Goal: Task Accomplishment & Management: Manage account settings

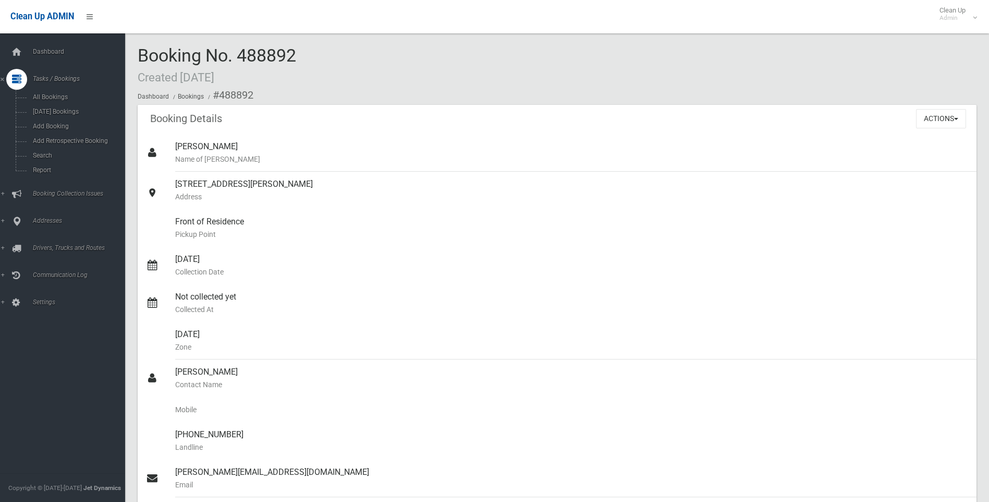
scroll to position [313, 0]
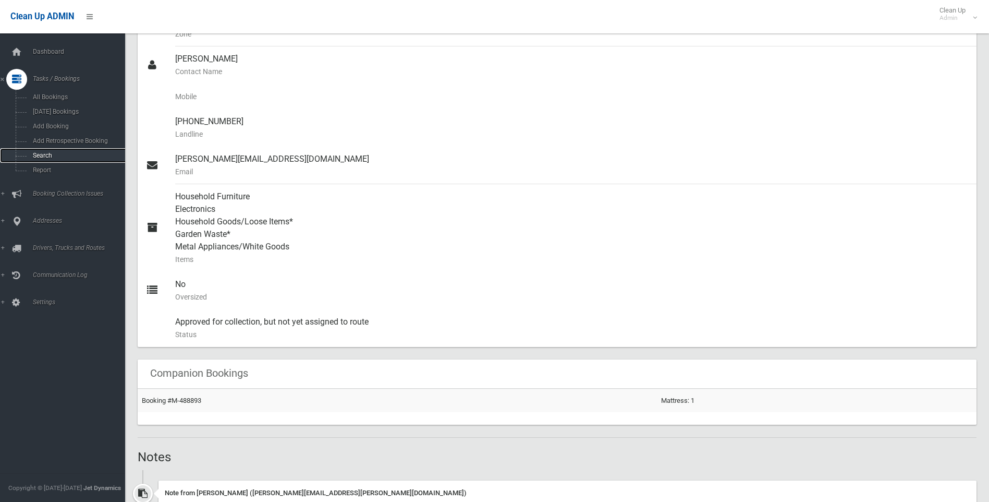
click at [51, 162] on link "Search" at bounding box center [66, 155] width 133 height 15
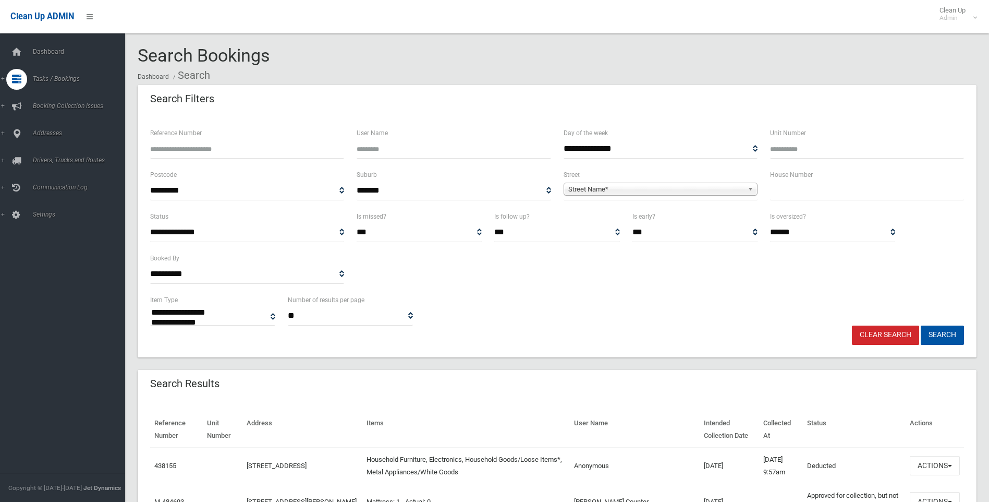
select select
click at [881, 207] on div "House Number" at bounding box center [867, 189] width 207 height 42
click at [881, 202] on div "House Number" at bounding box center [867, 189] width 207 height 42
click at [879, 197] on input "text" at bounding box center [867, 190] width 194 height 19
type input "**"
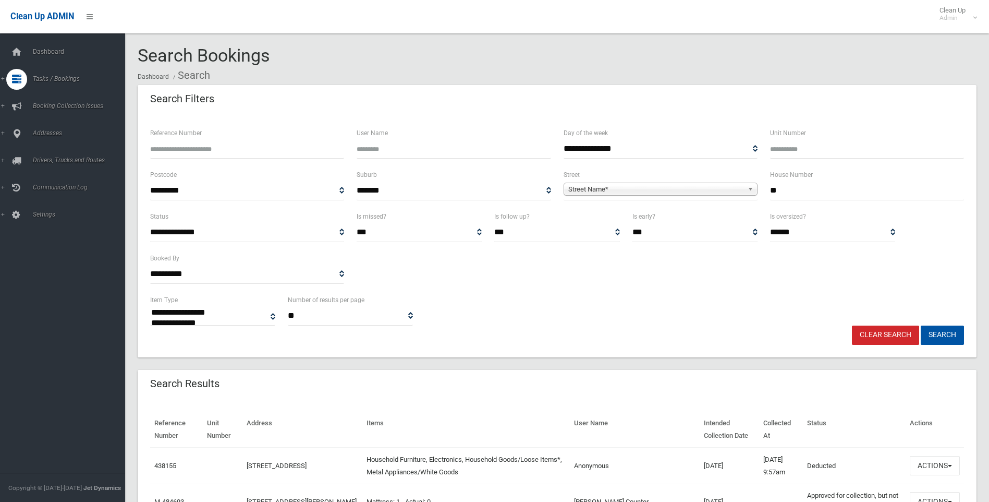
click at [719, 189] on span "Street Name*" at bounding box center [655, 189] width 175 height 13
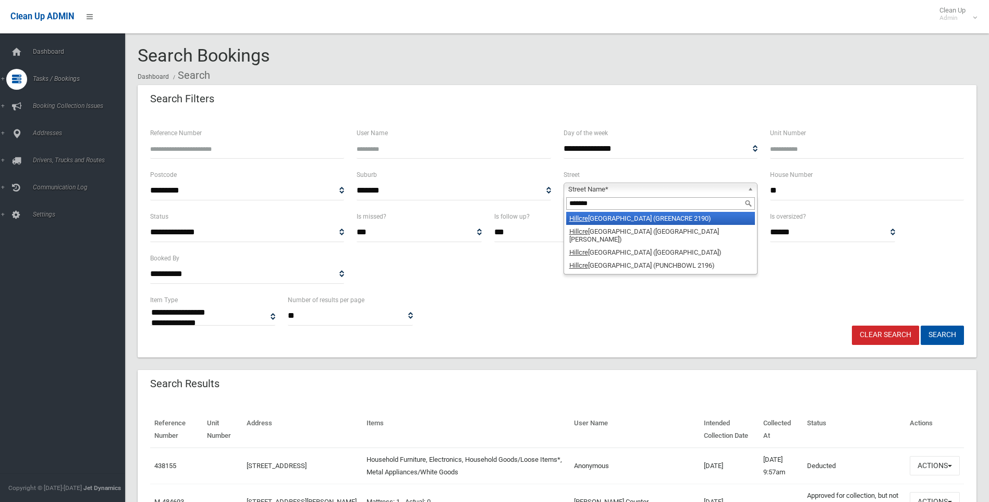
type input "*******"
click at [698, 217] on li "[GEOGRAPHIC_DATA] (GREENACRE 2190)" at bounding box center [660, 218] width 189 height 13
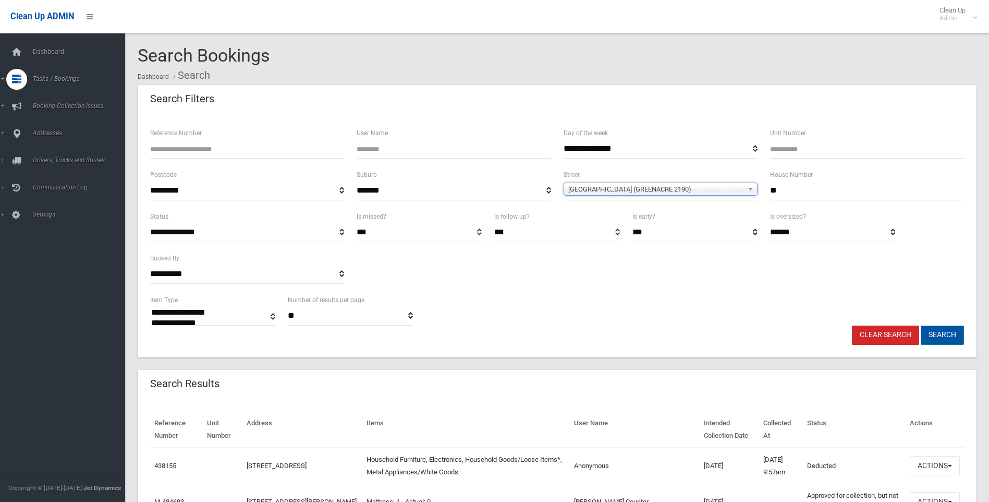
click at [931, 335] on button "Search" at bounding box center [942, 334] width 43 height 19
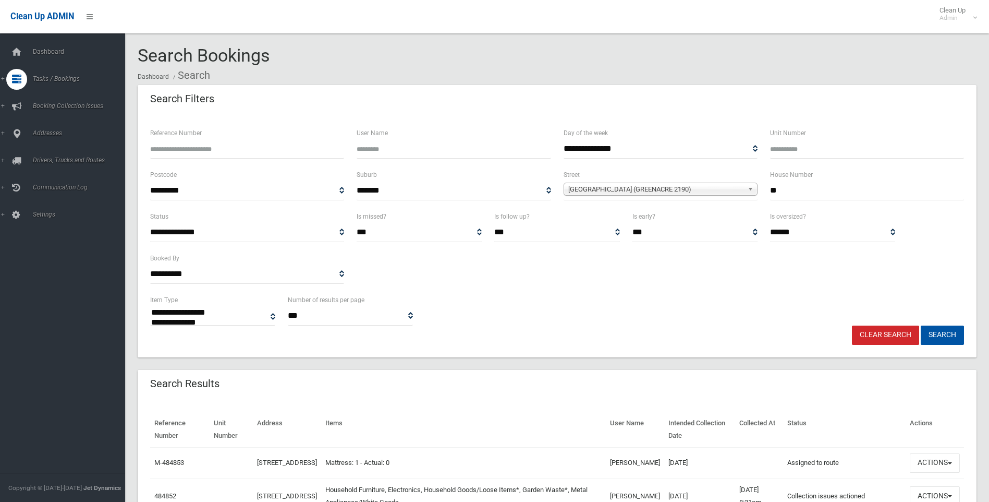
select select
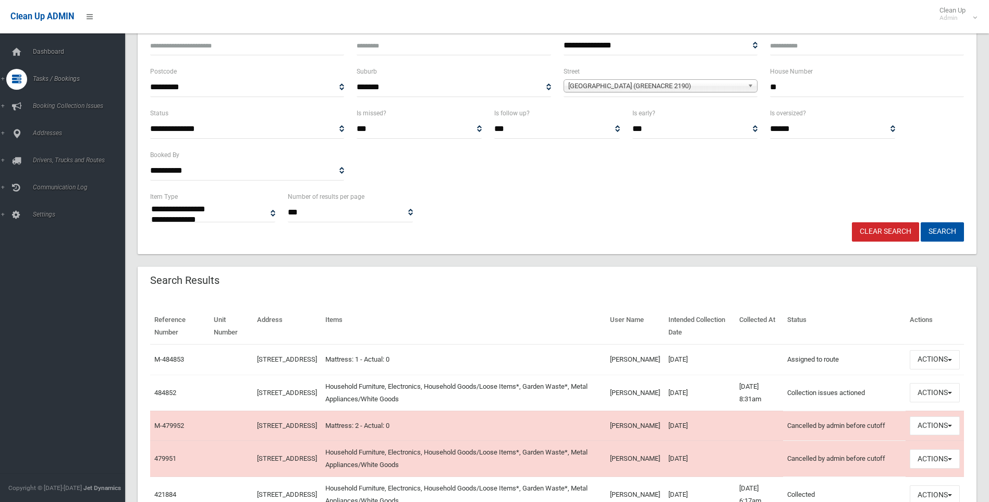
scroll to position [104, 0]
click at [926, 388] on button "Actions" at bounding box center [935, 391] width 50 height 19
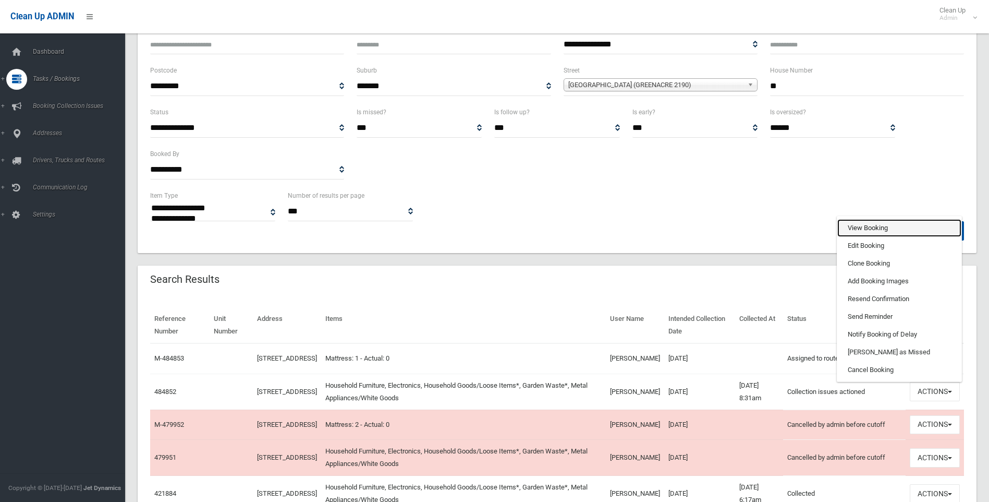
click at [891, 229] on link "View Booking" at bounding box center [900, 228] width 124 height 18
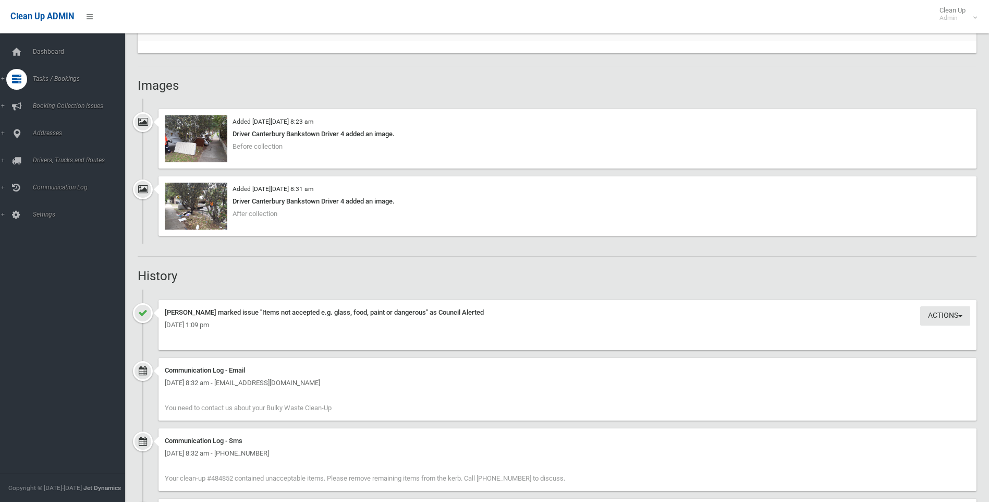
scroll to position [730, 0]
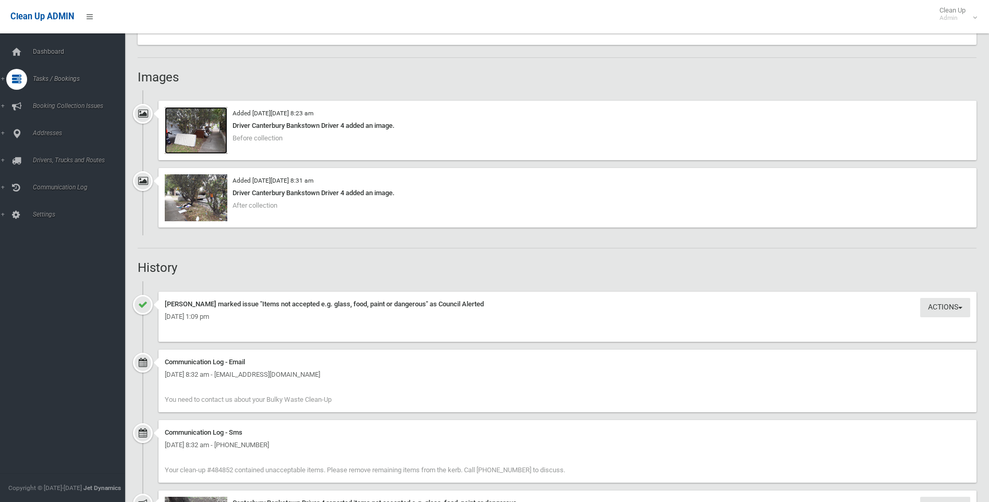
click at [200, 135] on img at bounding box center [196, 130] width 63 height 47
click at [192, 203] on img at bounding box center [196, 197] width 63 height 47
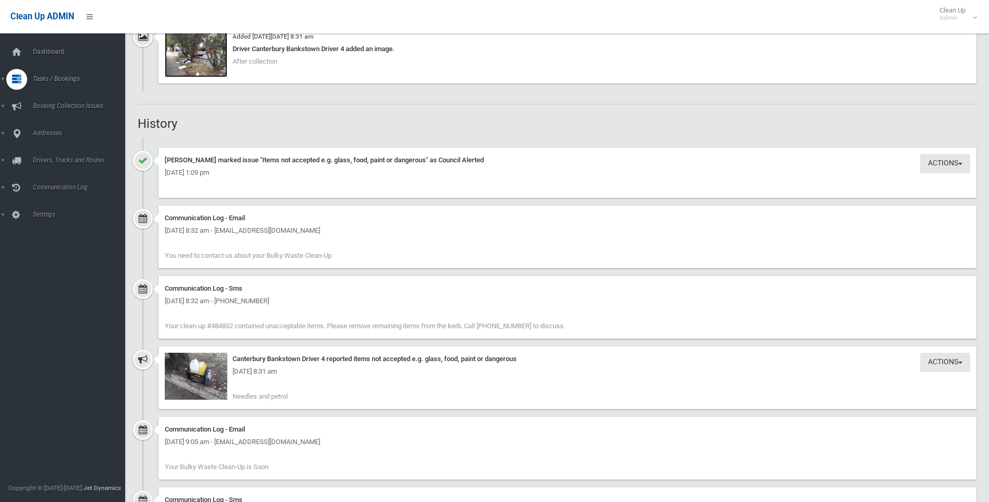
scroll to position [1089, 0]
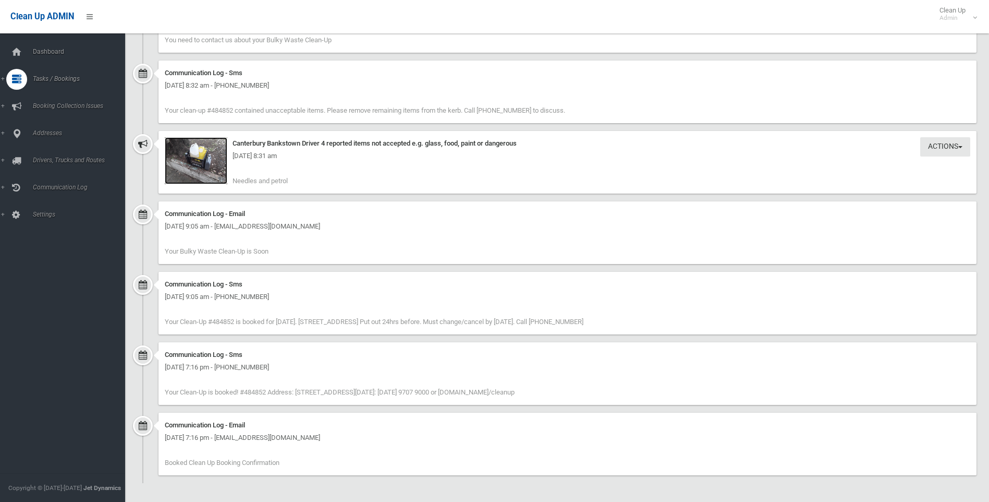
click at [211, 167] on img at bounding box center [196, 160] width 63 height 47
click at [228, 156] on div "[DATE] 8:31 am" at bounding box center [568, 156] width 806 height 13
click at [217, 161] on div "[DATE] 8:31 am" at bounding box center [568, 156] width 806 height 13
drag, startPoint x: 162, startPoint y: 145, endPoint x: 213, endPoint y: 166, distance: 55.4
click at [165, 146] on div "Actions Take Action Canterbury Bankstown Driver 4 reported items not accepted e…" at bounding box center [568, 162] width 818 height 63
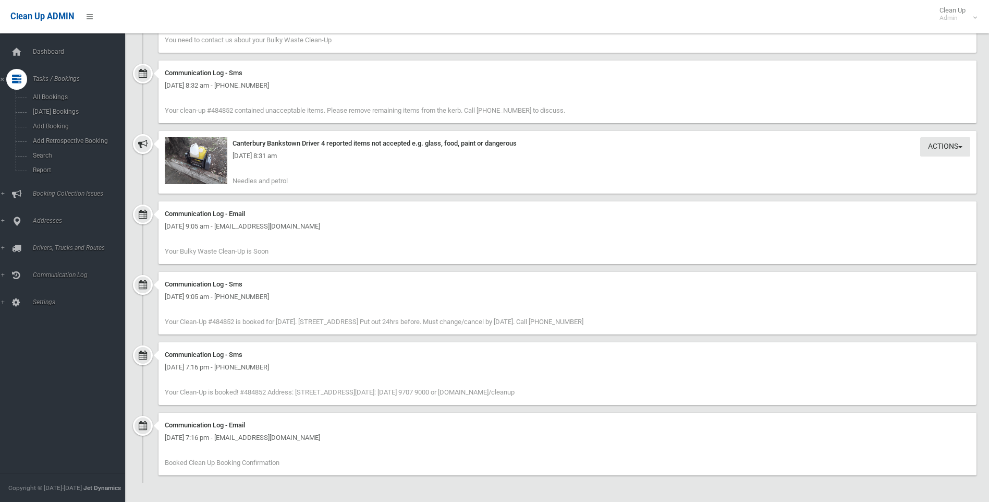
click at [165, 162] on div "[DATE] 8:31 am" at bounding box center [568, 156] width 806 height 13
click at [214, 163] on img at bounding box center [196, 160] width 63 height 47
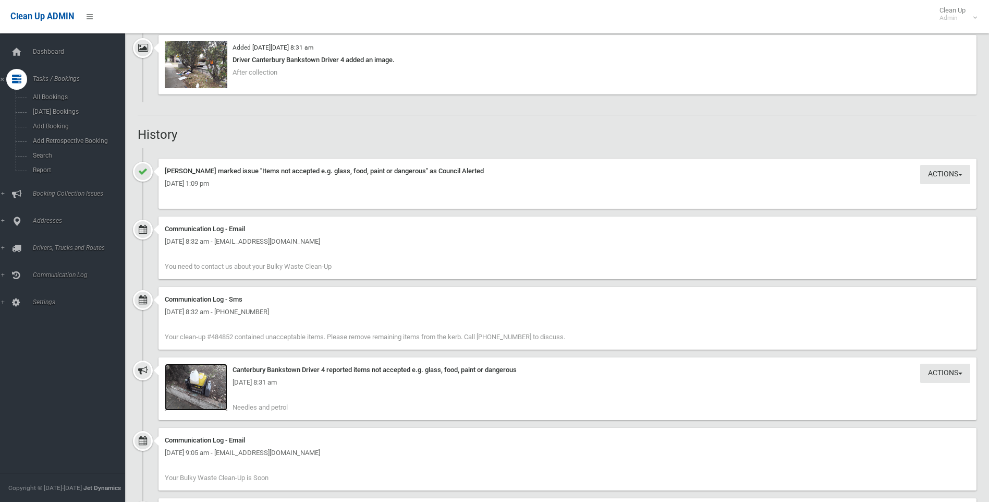
scroll to position [724, 0]
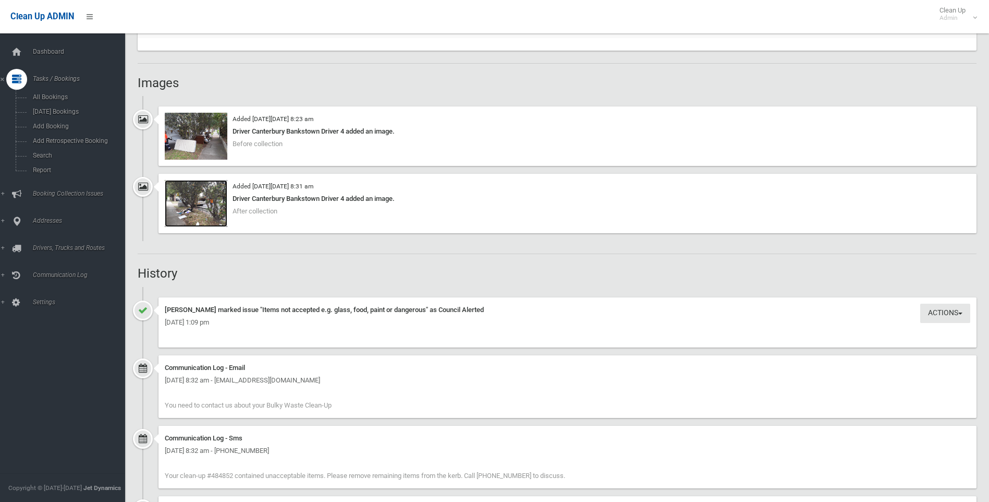
click at [201, 210] on img at bounding box center [196, 203] width 63 height 47
